Goal: Task Accomplishment & Management: Use online tool/utility

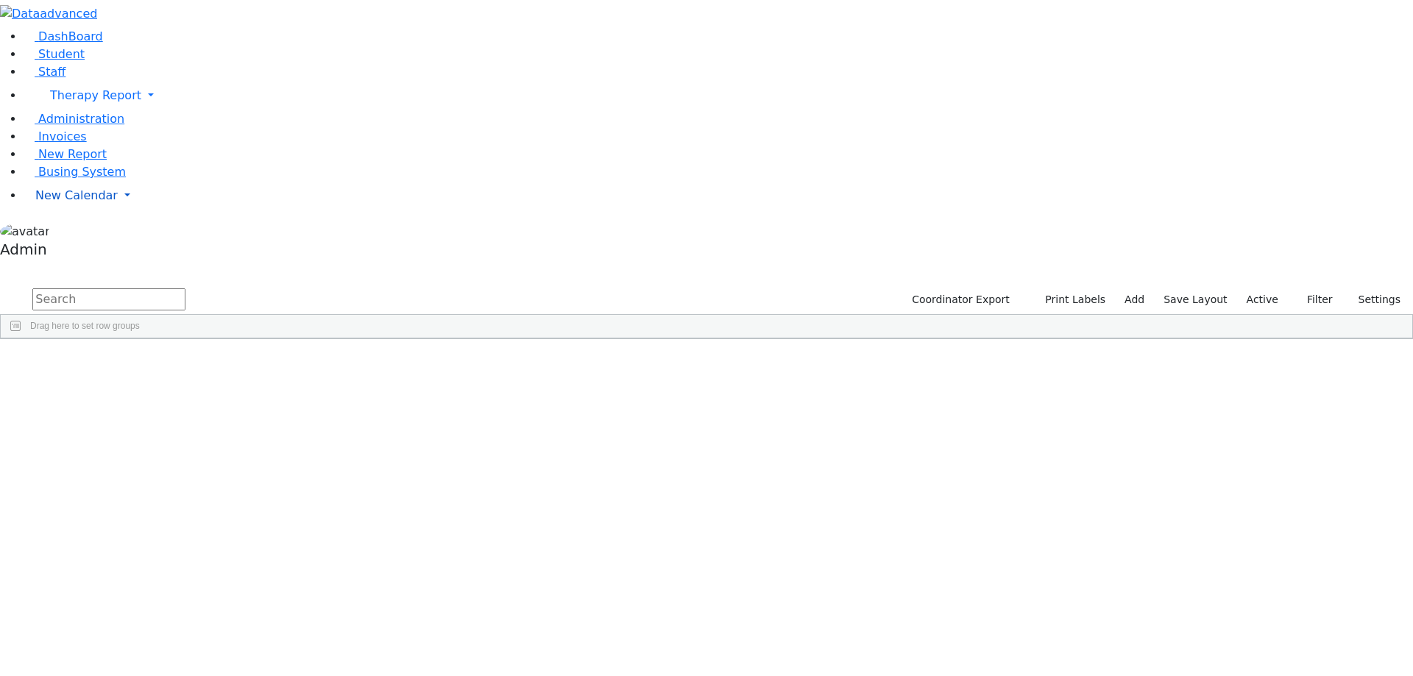
click at [137, 110] on link "New Calendar" at bounding box center [718, 95] width 1389 height 29
click at [71, 232] on span "Calendar" at bounding box center [58, 225] width 53 height 14
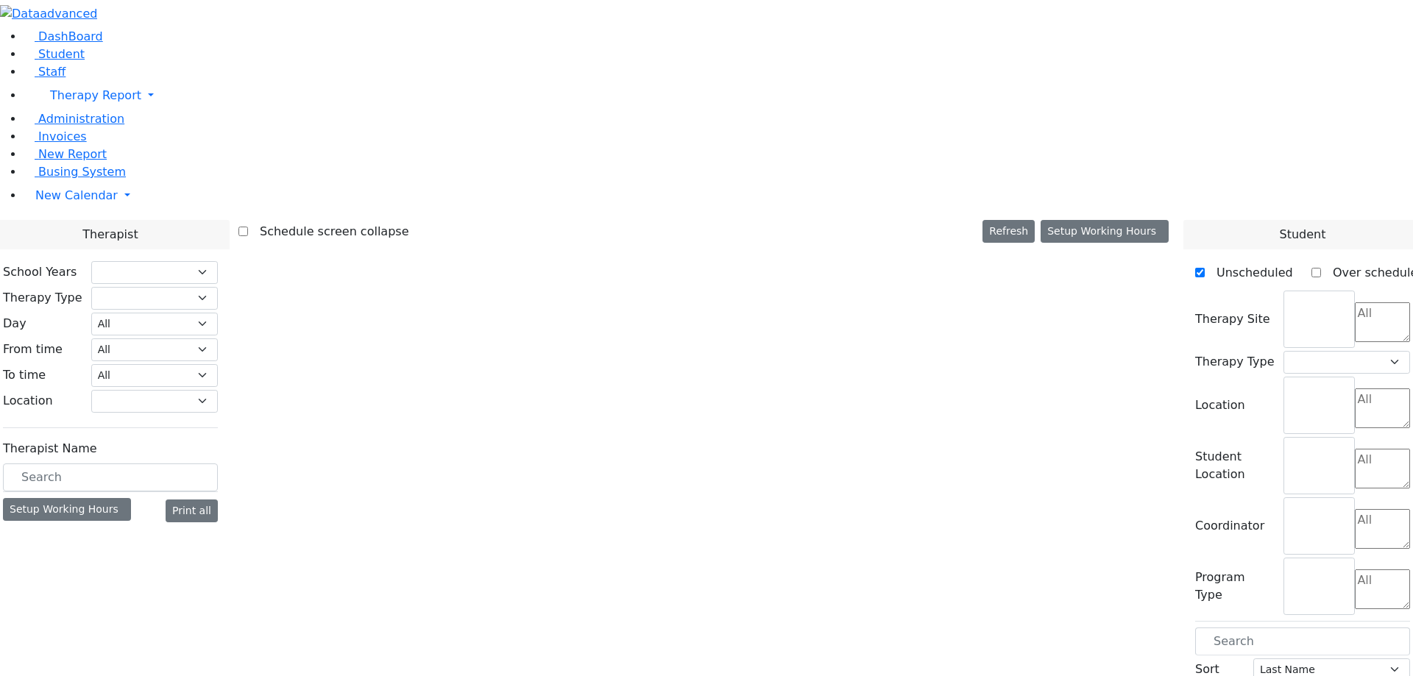
select select "211"
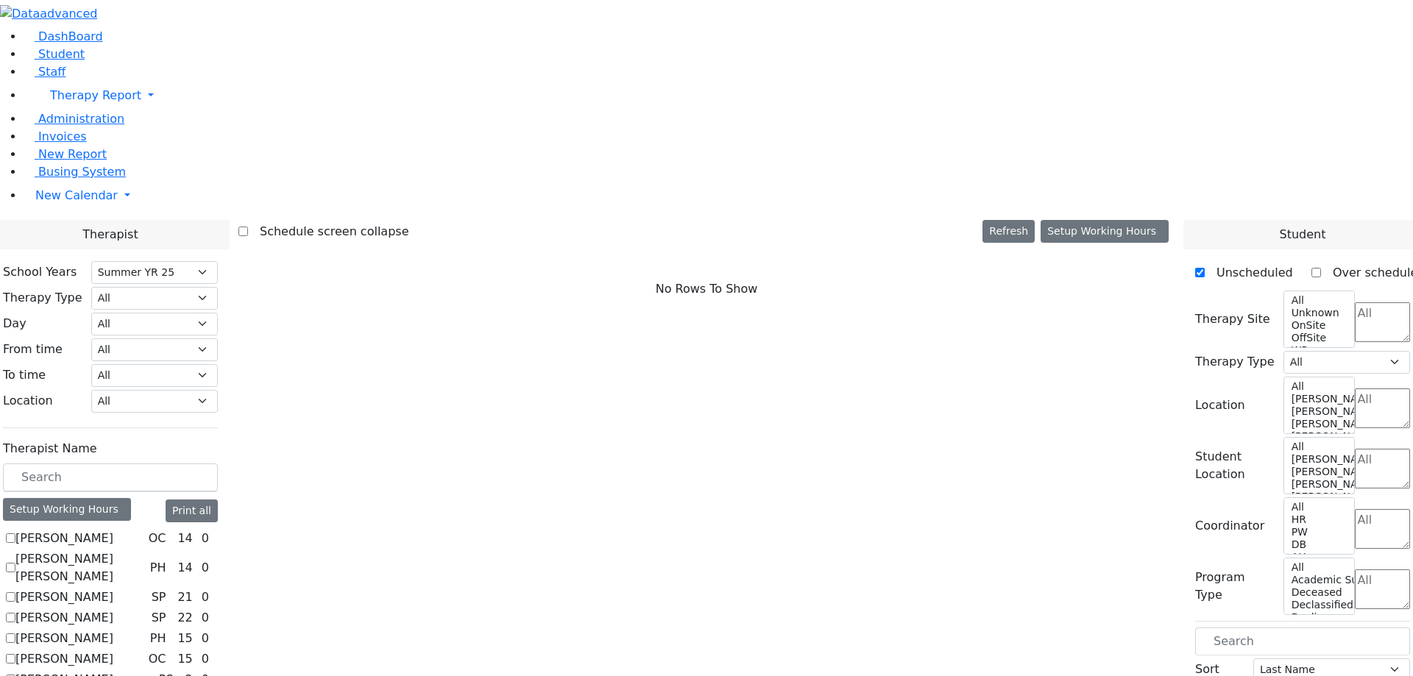
click at [113, 530] on label "[PERSON_NAME]" at bounding box center [64, 539] width 98 height 18
click at [15, 533] on input "Abramczyk ZC" at bounding box center [11, 538] width 10 height 10
checkbox input "true"
select select "1"
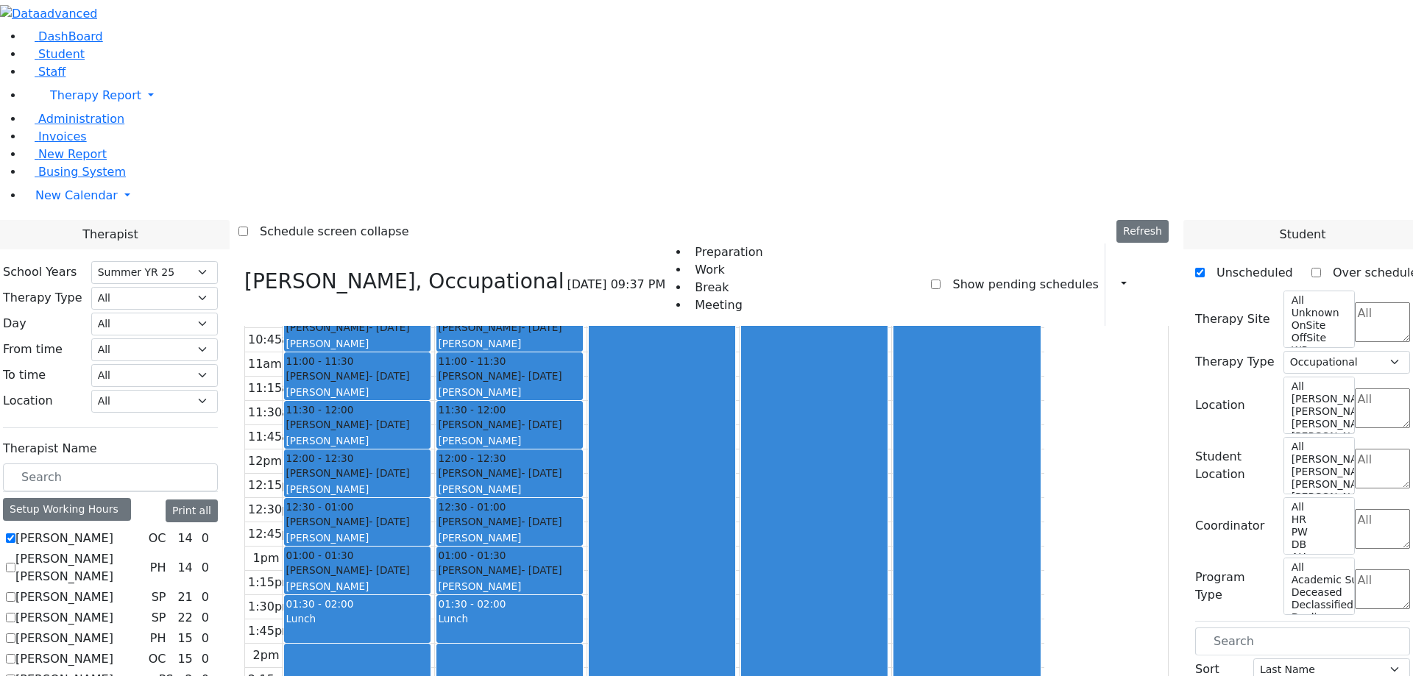
scroll to position [2, 0]
